Goal: Task Accomplishment & Management: Complete application form

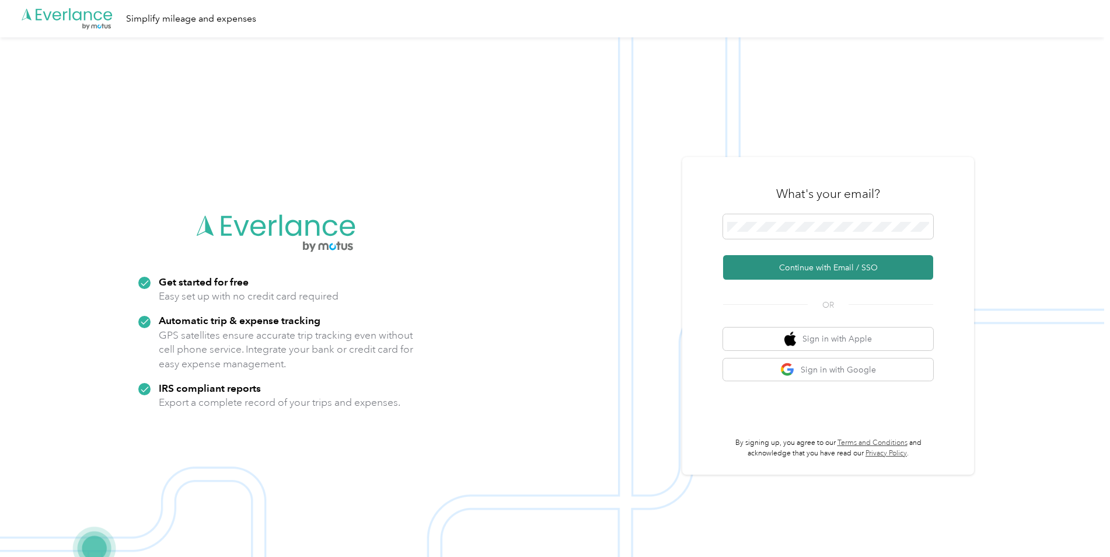
click at [832, 268] on button "Continue with Email / SSO" at bounding box center [828, 267] width 210 height 25
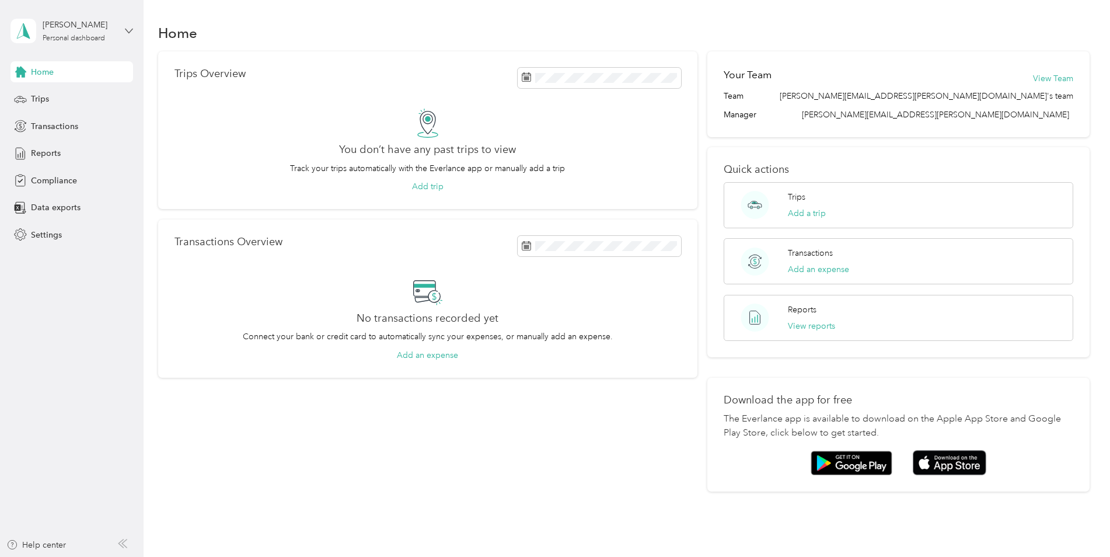
click at [126, 29] on icon at bounding box center [128, 31] width 7 height 4
click at [258, 147] on div "You don’t have any past trips to view Track your trips automatically with the E…" at bounding box center [427, 151] width 506 height 85
click at [58, 181] on span "Compliance" at bounding box center [54, 180] width 46 height 12
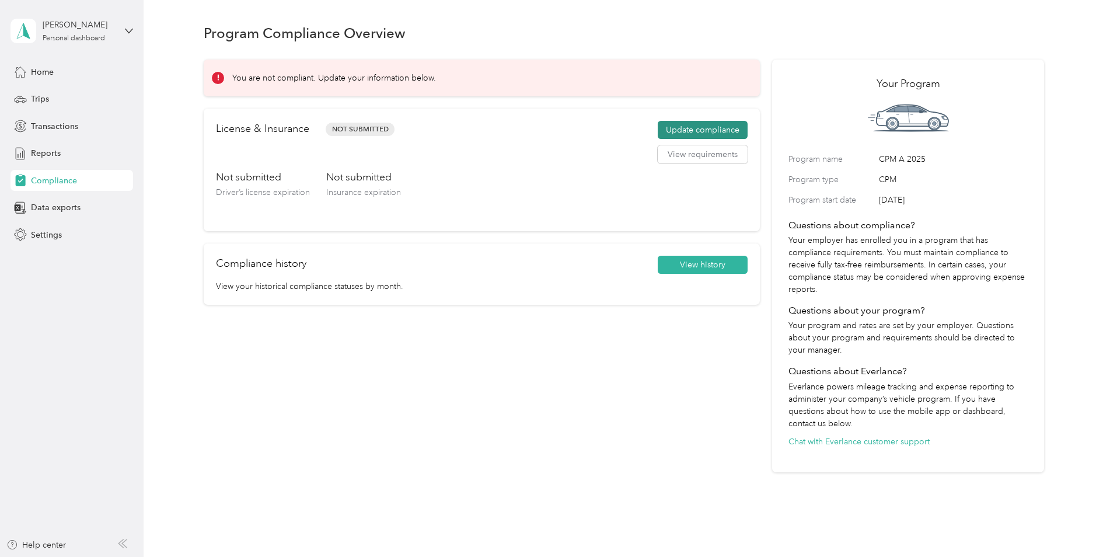
click at [703, 124] on button "Update compliance" at bounding box center [703, 130] width 90 height 19
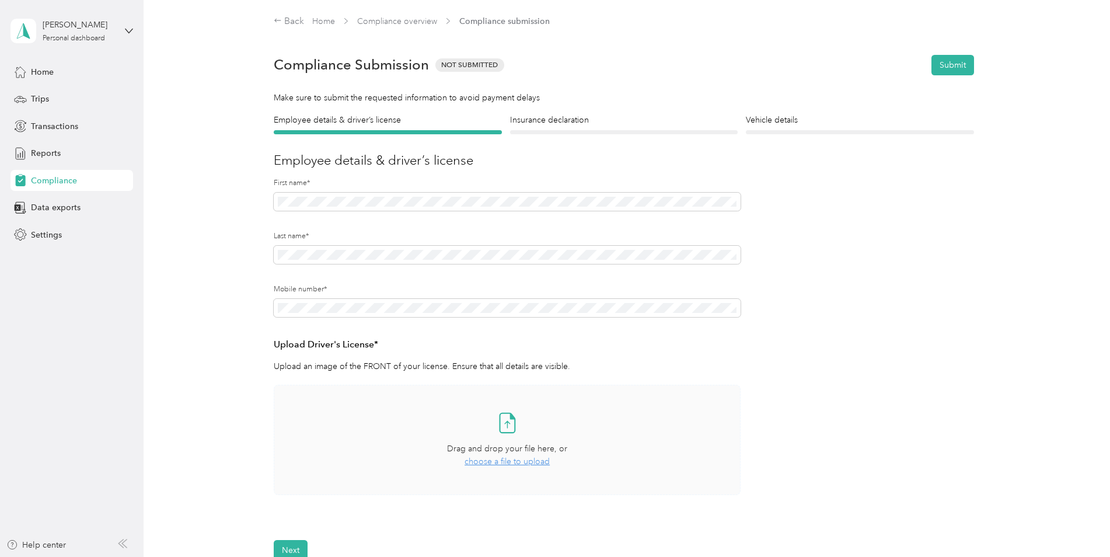
scroll to position [117, 0]
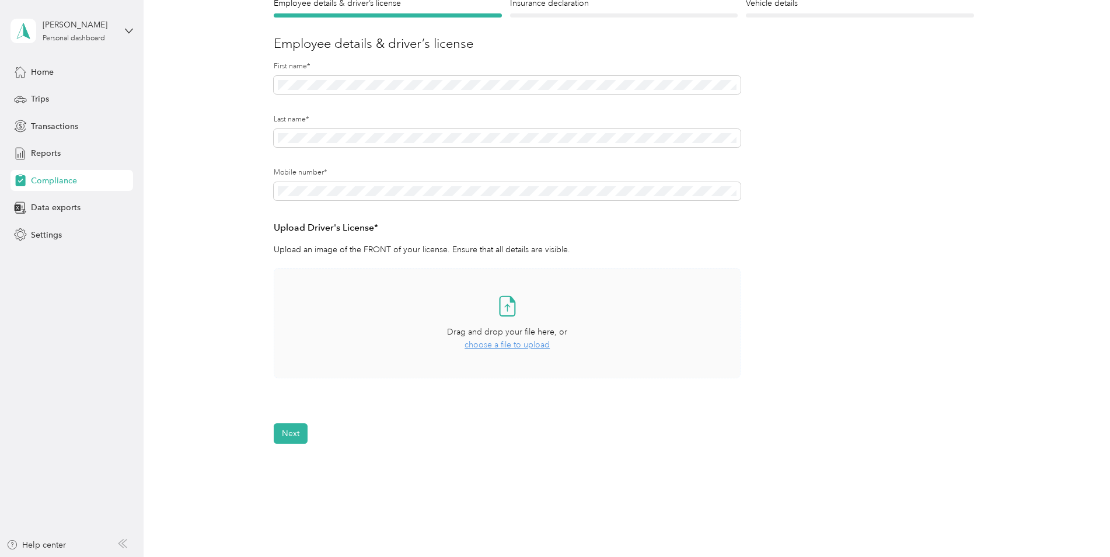
click at [515, 345] on span "choose a file to upload" at bounding box center [506, 345] width 85 height 10
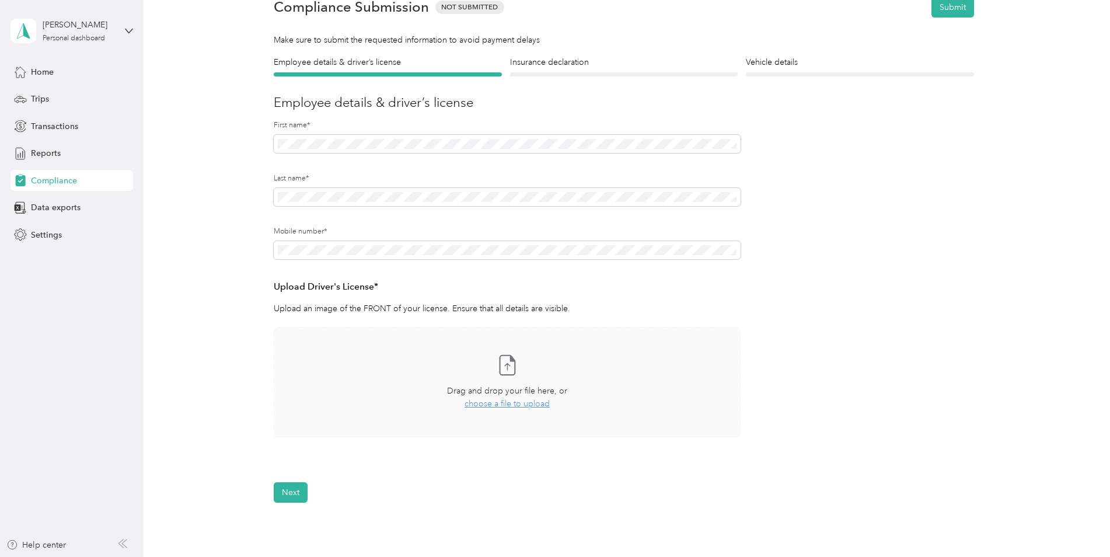
scroll to position [58, 0]
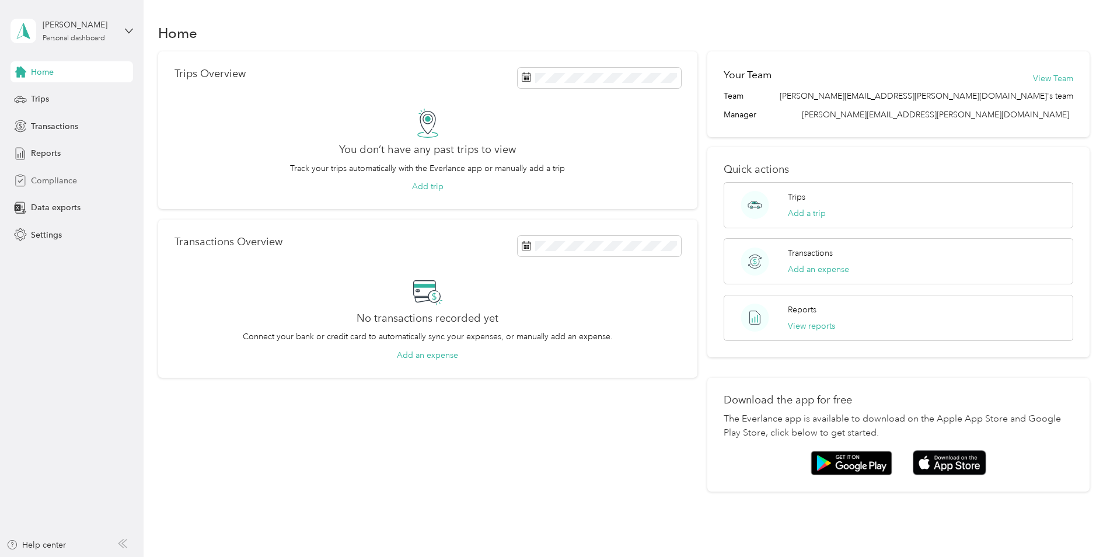
click at [54, 179] on span "Compliance" at bounding box center [54, 180] width 46 height 12
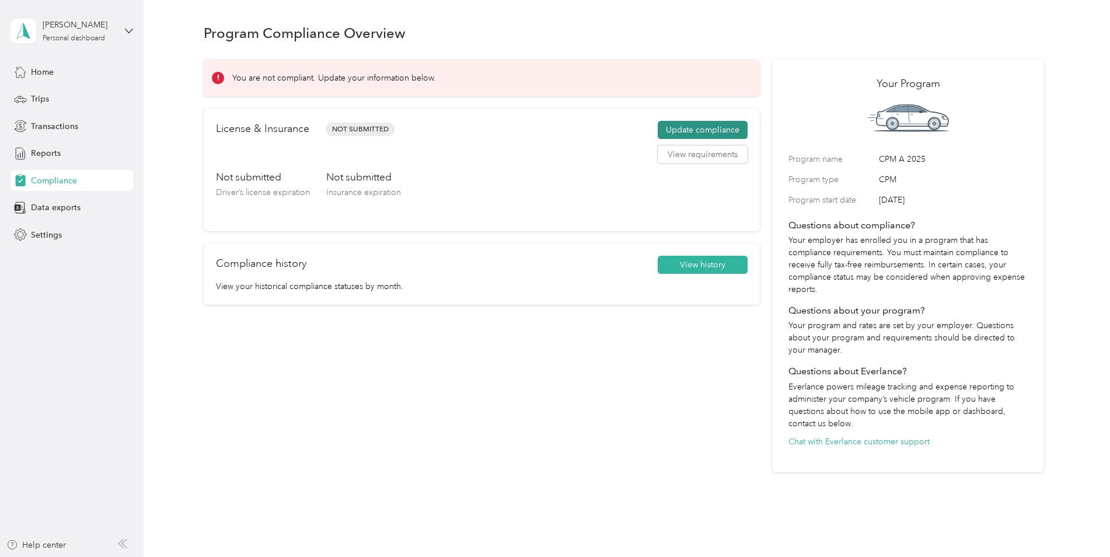
click at [712, 131] on button "Update compliance" at bounding box center [703, 130] width 90 height 19
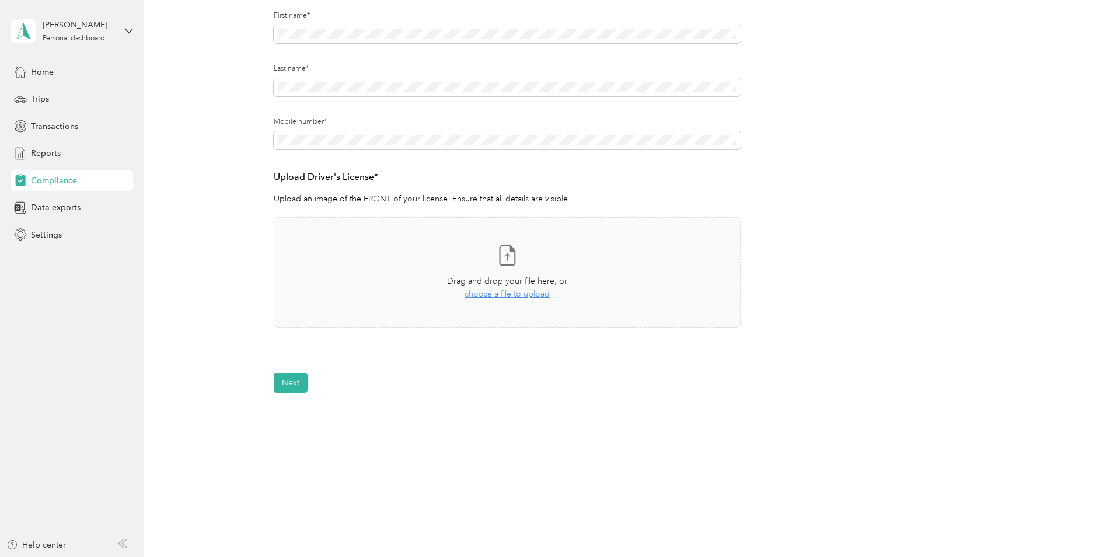
scroll to position [173, 0]
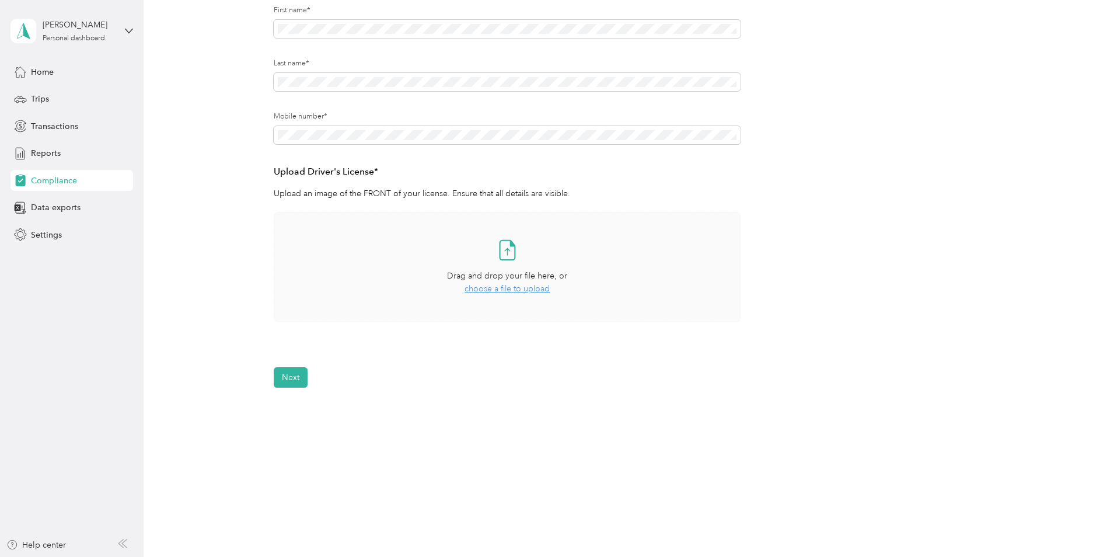
click at [509, 289] on span "choose a file to upload" at bounding box center [506, 289] width 85 height 10
click at [284, 408] on button "Next" at bounding box center [291, 411] width 34 height 20
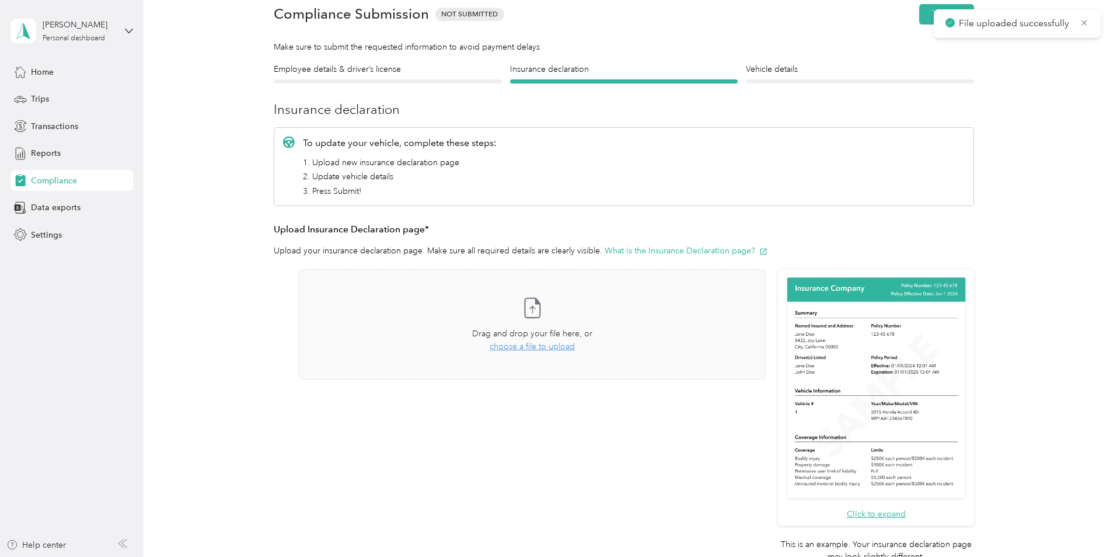
scroll to position [15, 0]
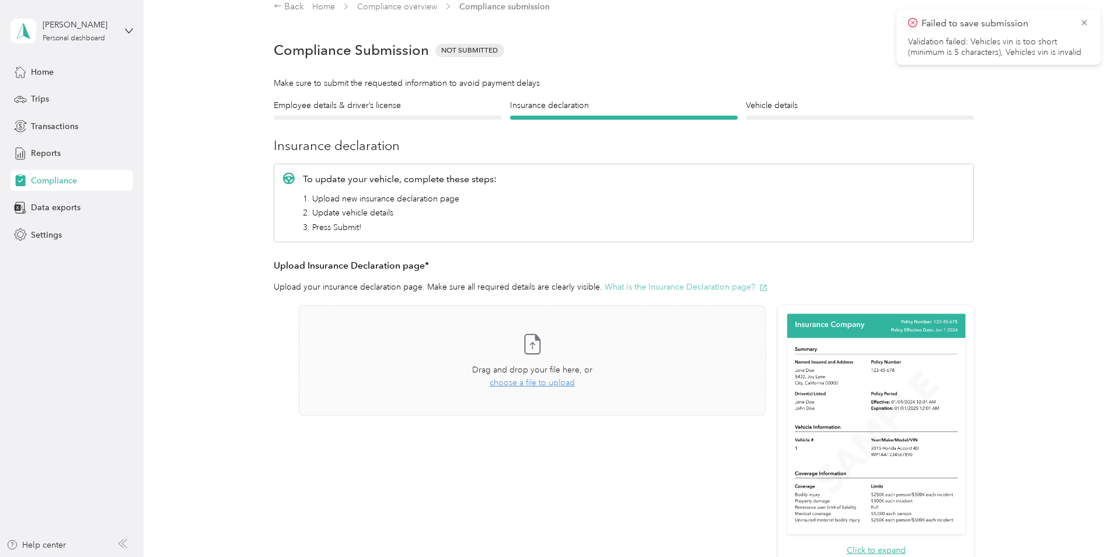
click at [644, 289] on button "What is the Insurance Declaration page?" at bounding box center [686, 287] width 163 height 12
